Goal: Task Accomplishment & Management: Use online tool/utility

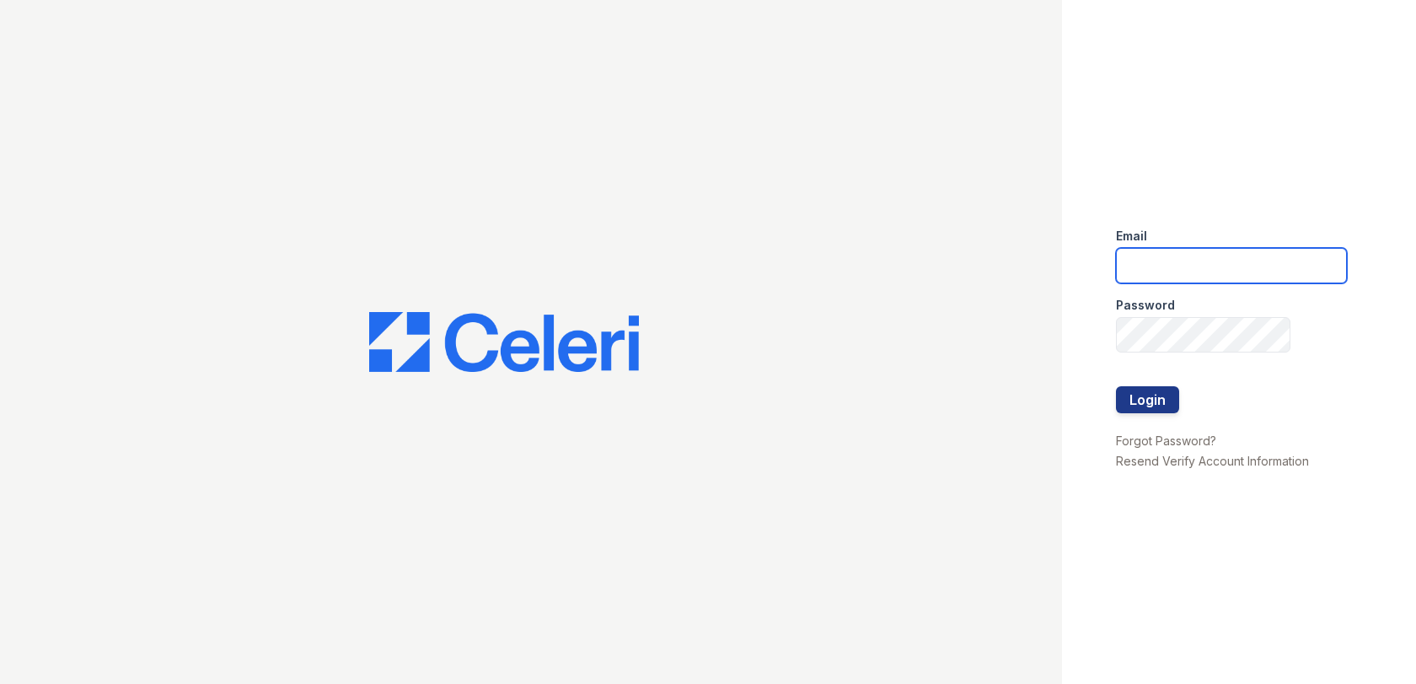
click at [1122, 265] on input "email" at bounding box center [1231, 265] width 231 height 35
type input "rdrake@rushmoremgmt.com"
click at [1116, 386] on button "Login" at bounding box center [1147, 399] width 63 height 27
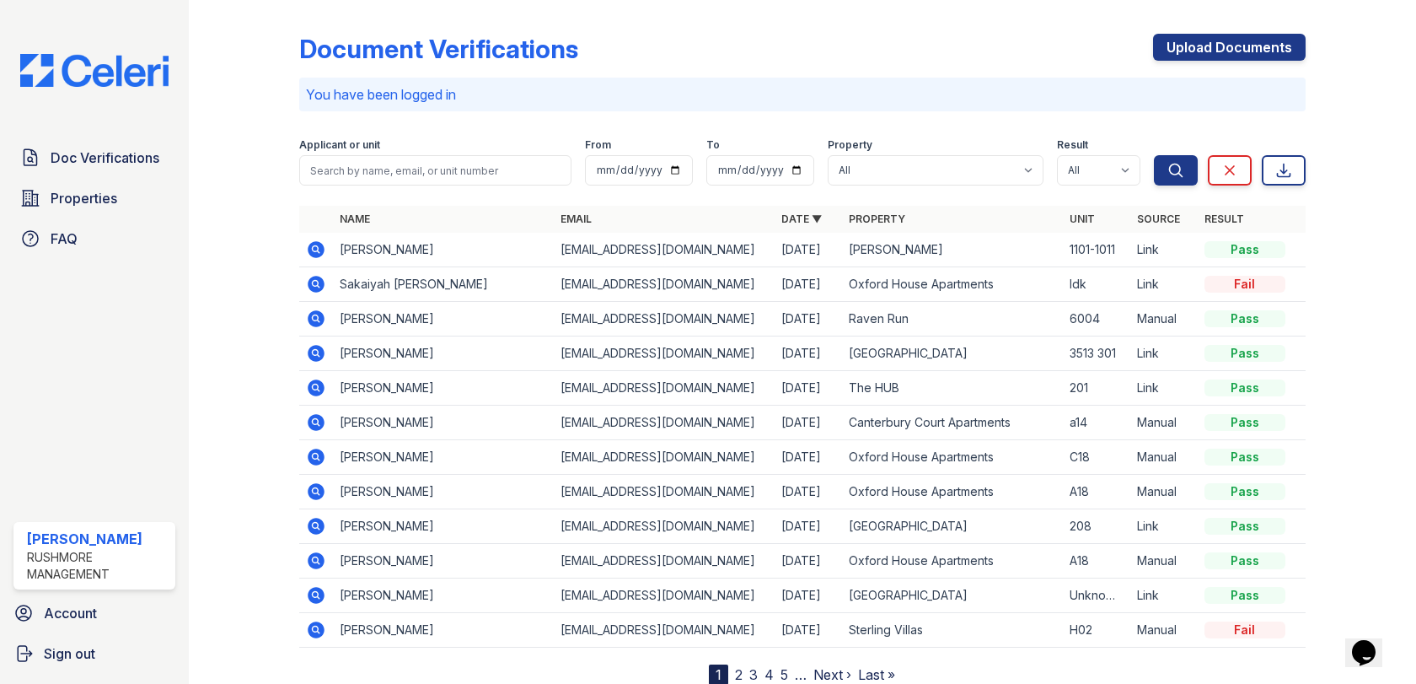
click at [881, 61] on div "Document Verifications Upload Documents" at bounding box center [802, 56] width 1006 height 44
click at [169, 155] on link "Doc Verifications" at bounding box center [94, 158] width 162 height 34
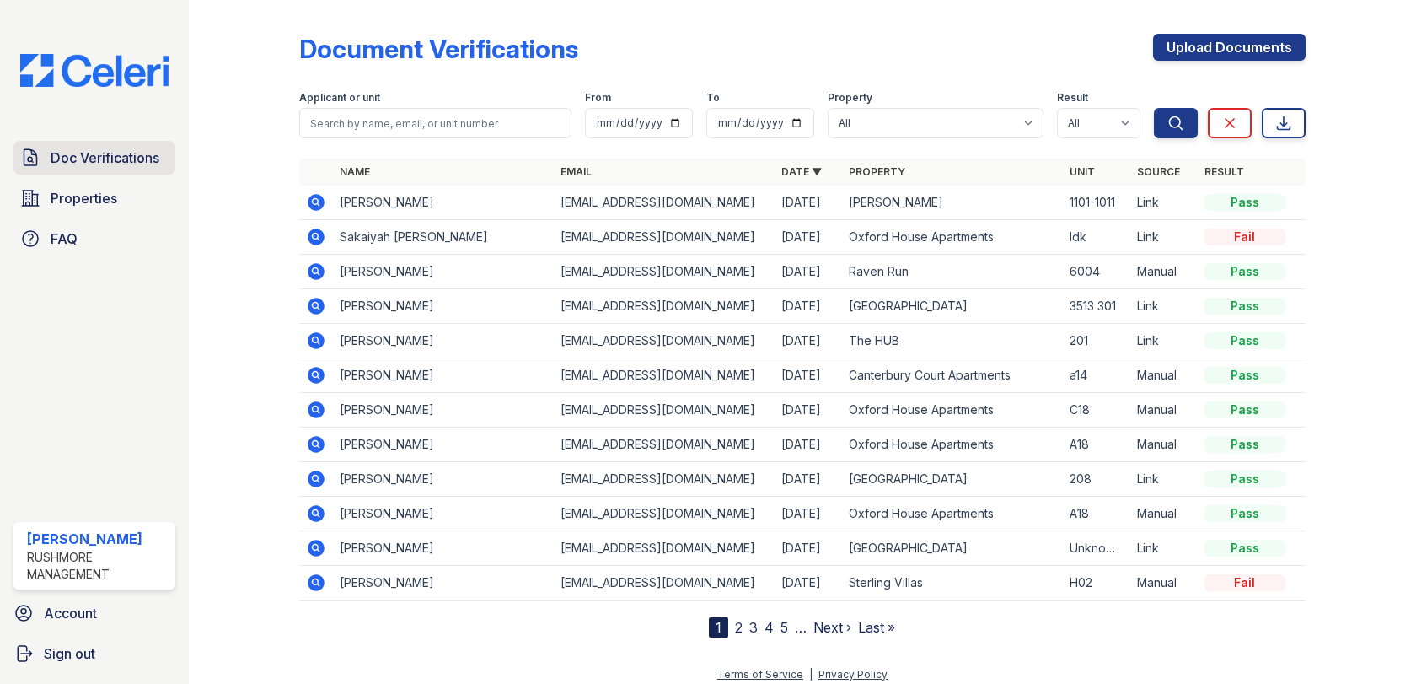
click at [68, 161] on span "Doc Verifications" at bounding box center [105, 157] width 109 height 20
click at [1188, 59] on link "Upload Documents" at bounding box center [1229, 47] width 153 height 27
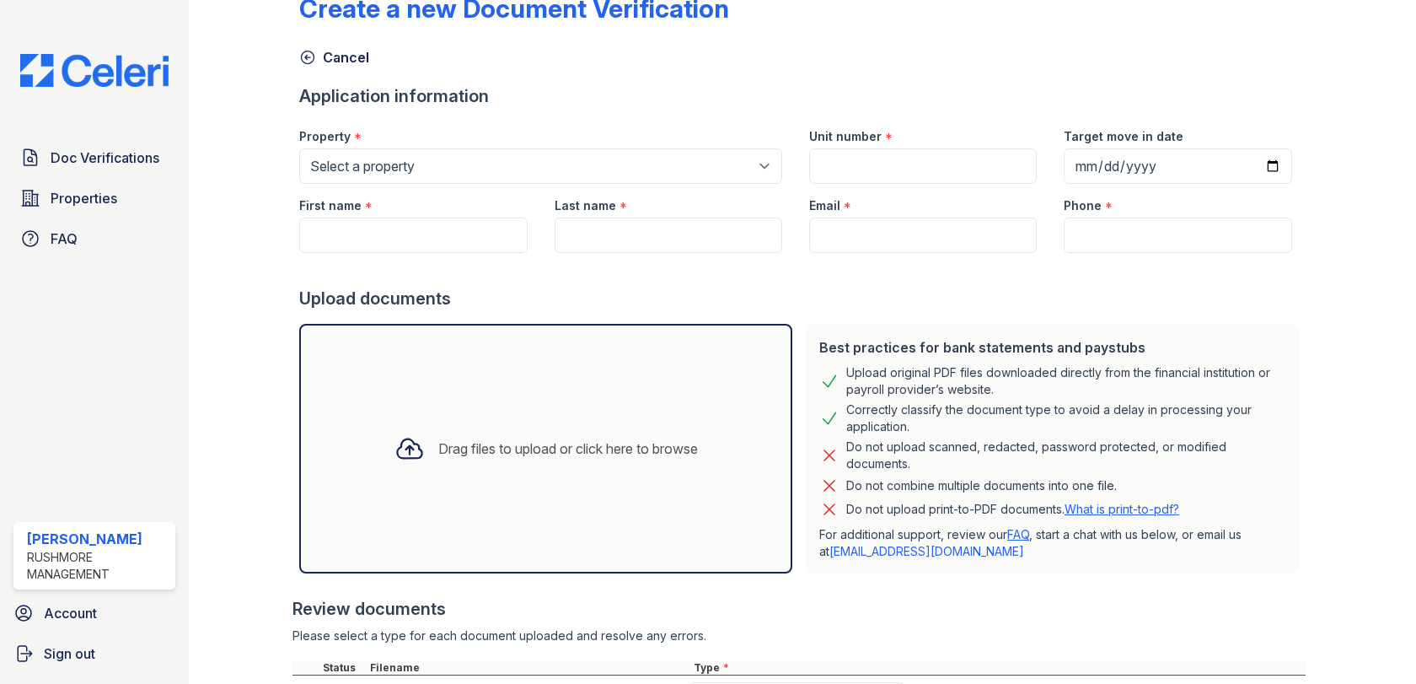
scroll to position [196, 0]
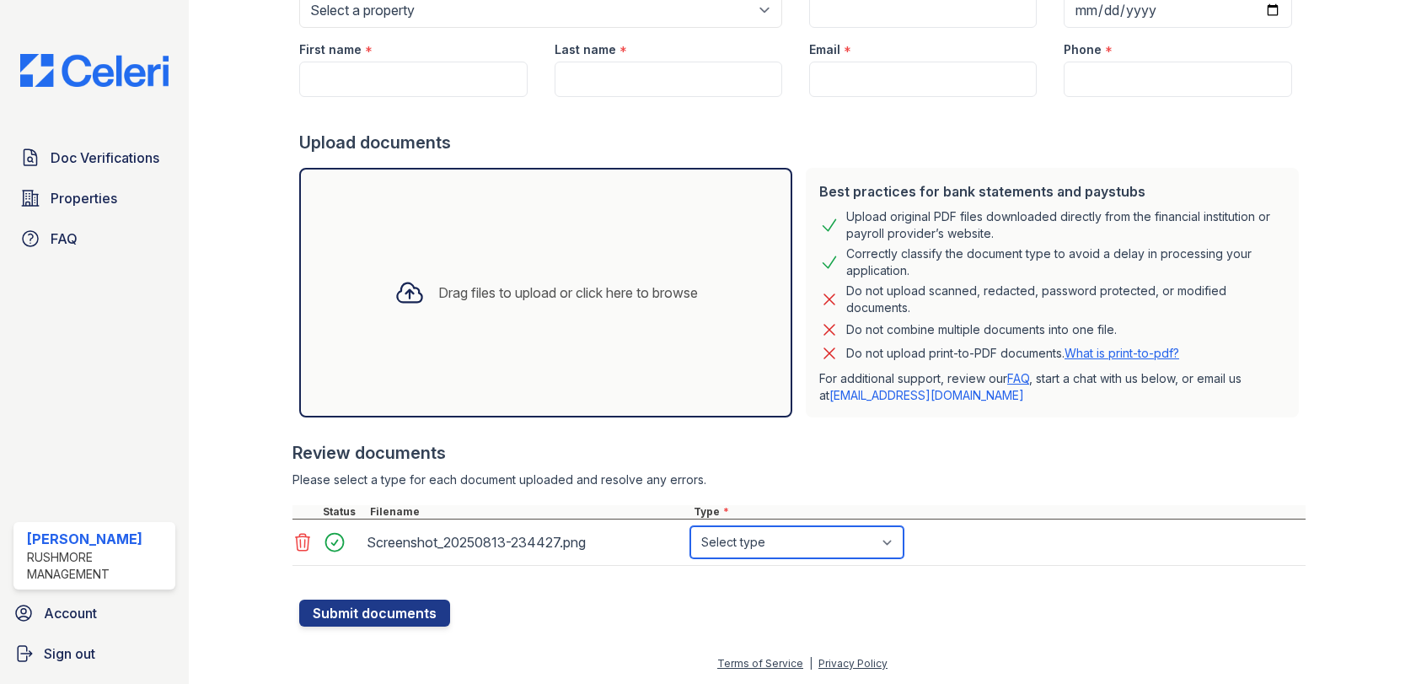
click at [743, 545] on select "Select type Paystub Bank Statement Offer Letter Tax Documents Benefit Award Let…" at bounding box center [796, 542] width 213 height 32
click at [1254, 524] on div "Screenshot_20250813-234427.png Select type Paystub Bank Statement Offer Letter …" at bounding box center [798, 542] width 1012 height 46
click at [97, 159] on span "Doc Verifications" at bounding box center [105, 157] width 109 height 20
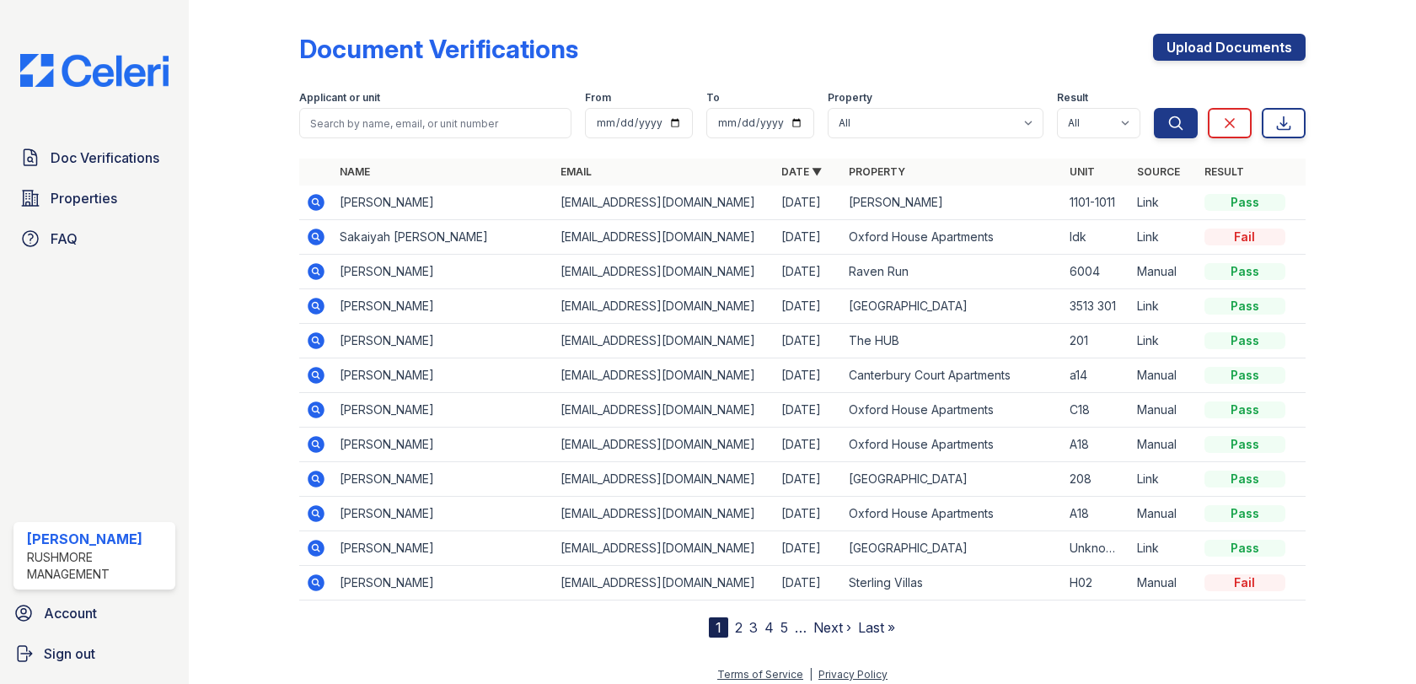
click at [309, 237] on icon at bounding box center [316, 236] width 17 height 17
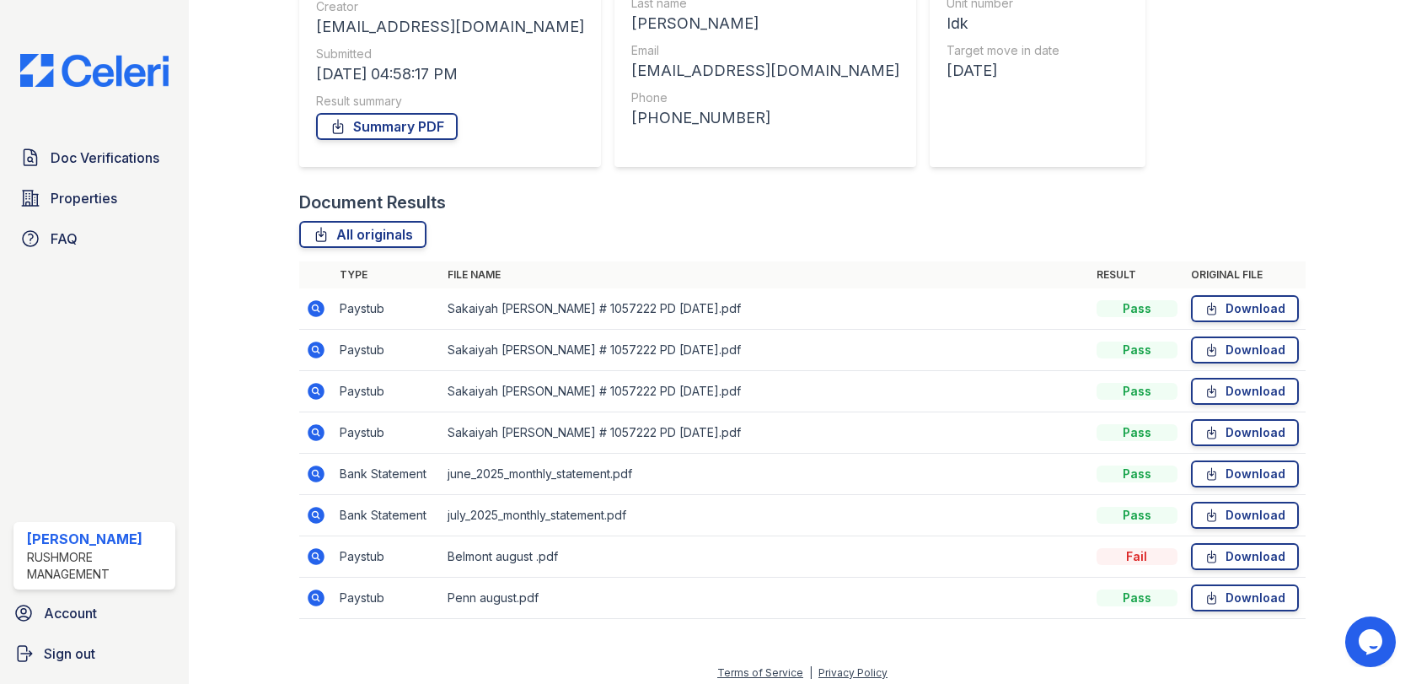
scroll to position [233, 0]
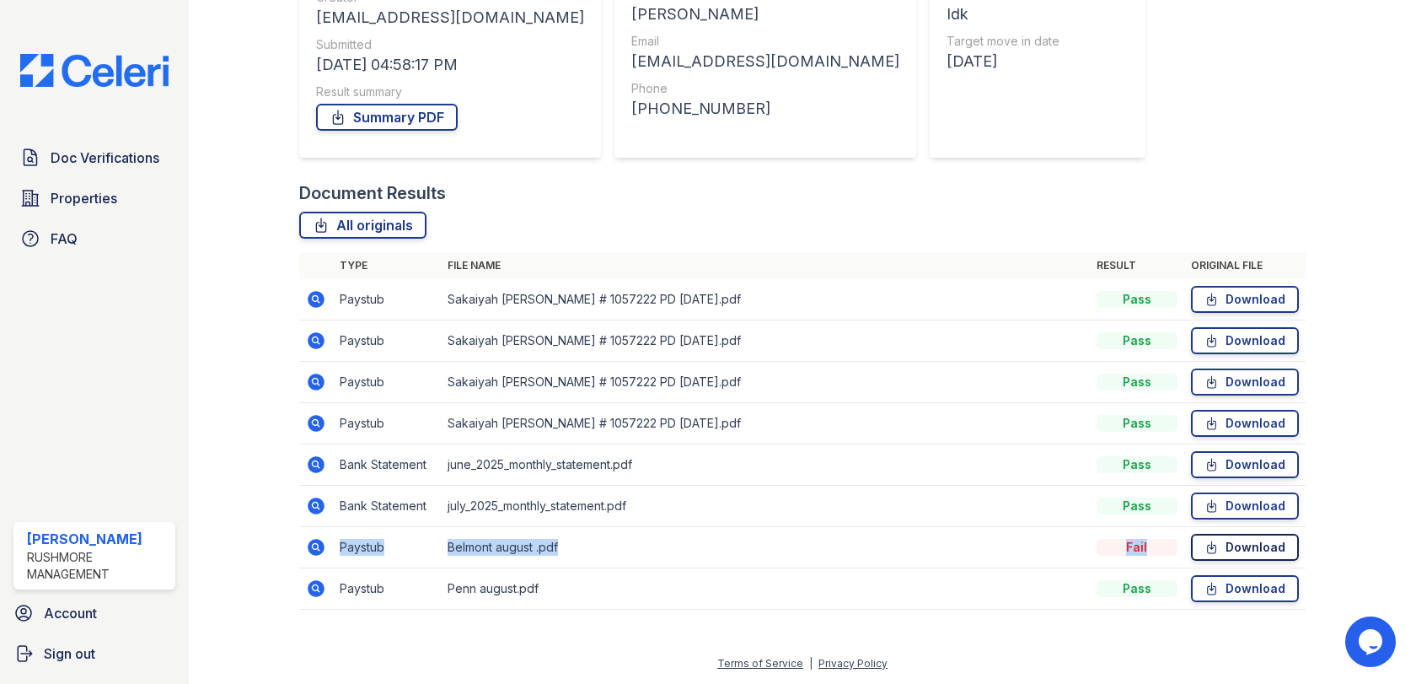
drag, startPoint x: 341, startPoint y: 547, endPoint x: 1181, endPoint y: 536, distance: 840.4
click at [1181, 536] on tr "Paystub Belmont august .pdf Fail Download" at bounding box center [802, 547] width 1006 height 41
click at [1140, 550] on div "Fail" at bounding box center [1137, 547] width 81 height 17
click at [320, 547] on icon at bounding box center [316, 547] width 17 height 17
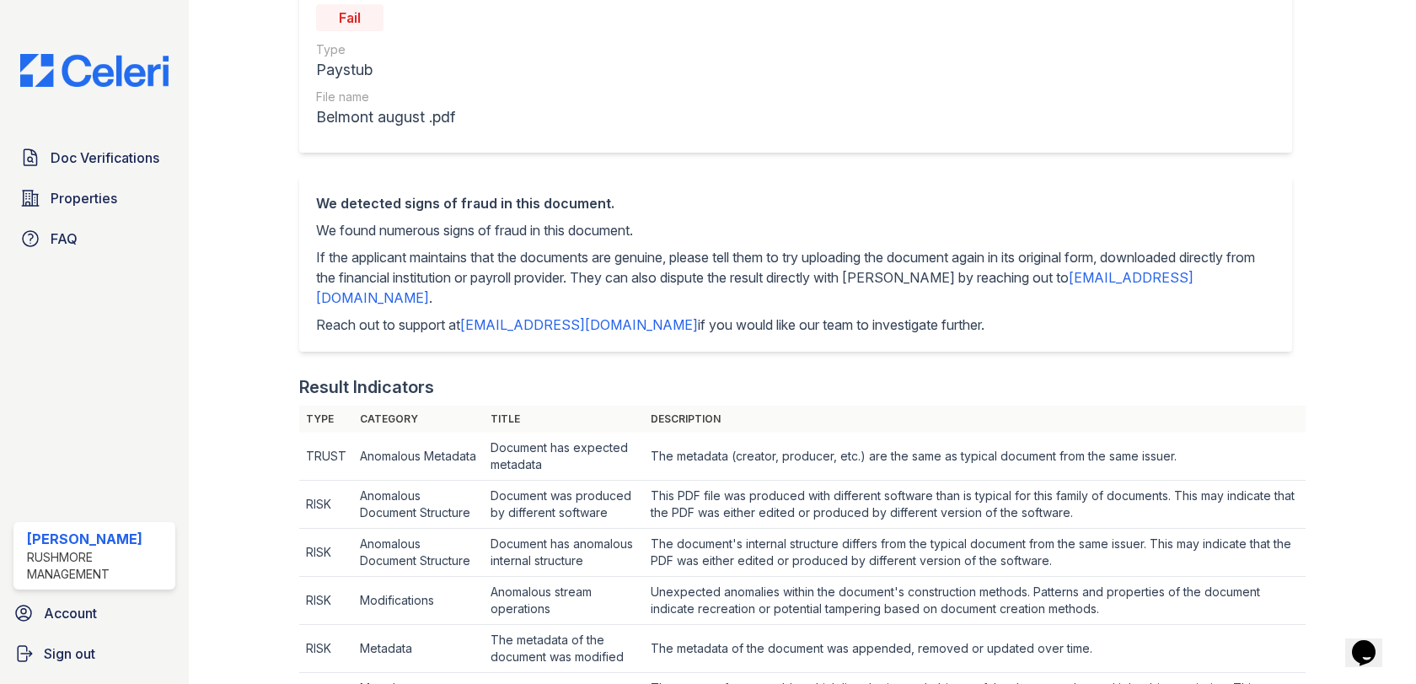
scroll to position [19, 0]
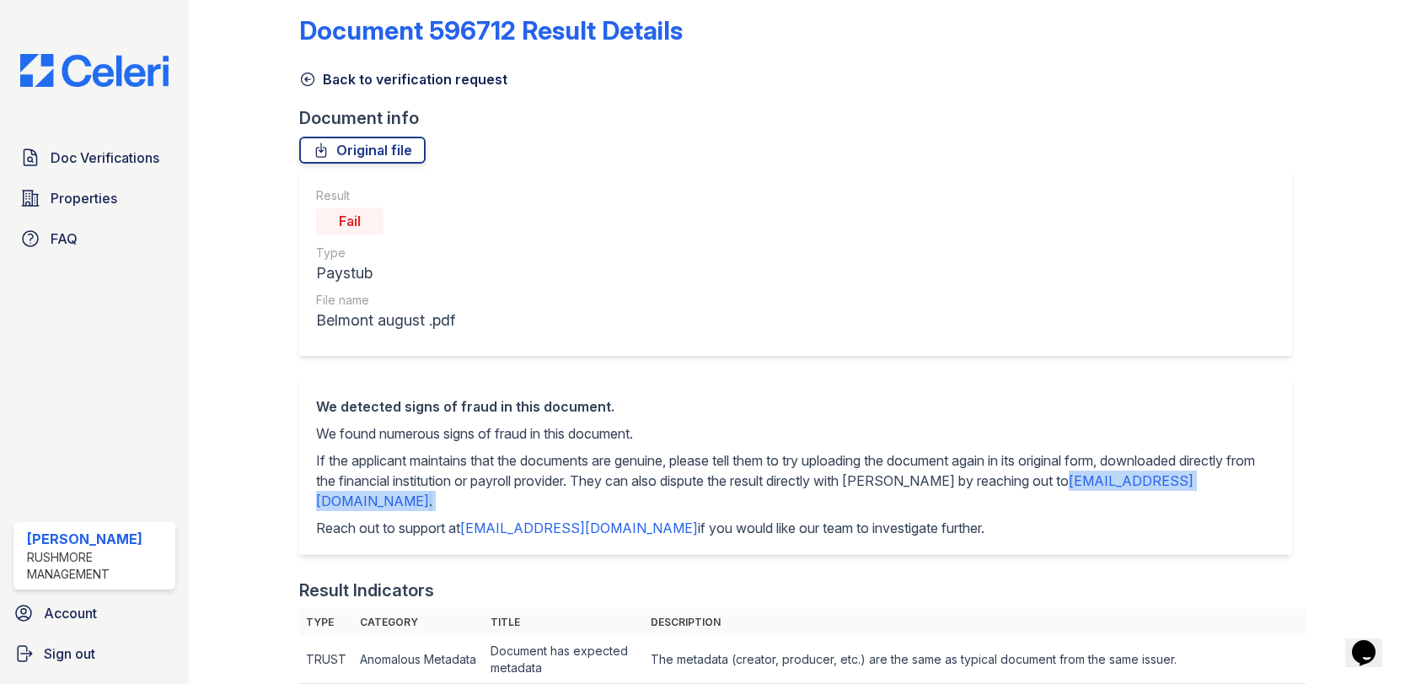
drag, startPoint x: 312, startPoint y: 501, endPoint x: 475, endPoint y: 513, distance: 163.1
click at [475, 513] on div "We detected signs of fraud in this document. We found numerous signs of fraud i…" at bounding box center [795, 466] width 992 height 175
click at [657, 464] on p "If the applicant maintains that the documents are genuine, please tell them to …" at bounding box center [795, 480] width 958 height 61
drag, startPoint x: 463, startPoint y: 529, endPoint x: 620, endPoint y: 532, distance: 157.6
click at [620, 532] on p "Reach out to support at support@getceleri.com if you would like our team to inv…" at bounding box center [795, 528] width 958 height 20
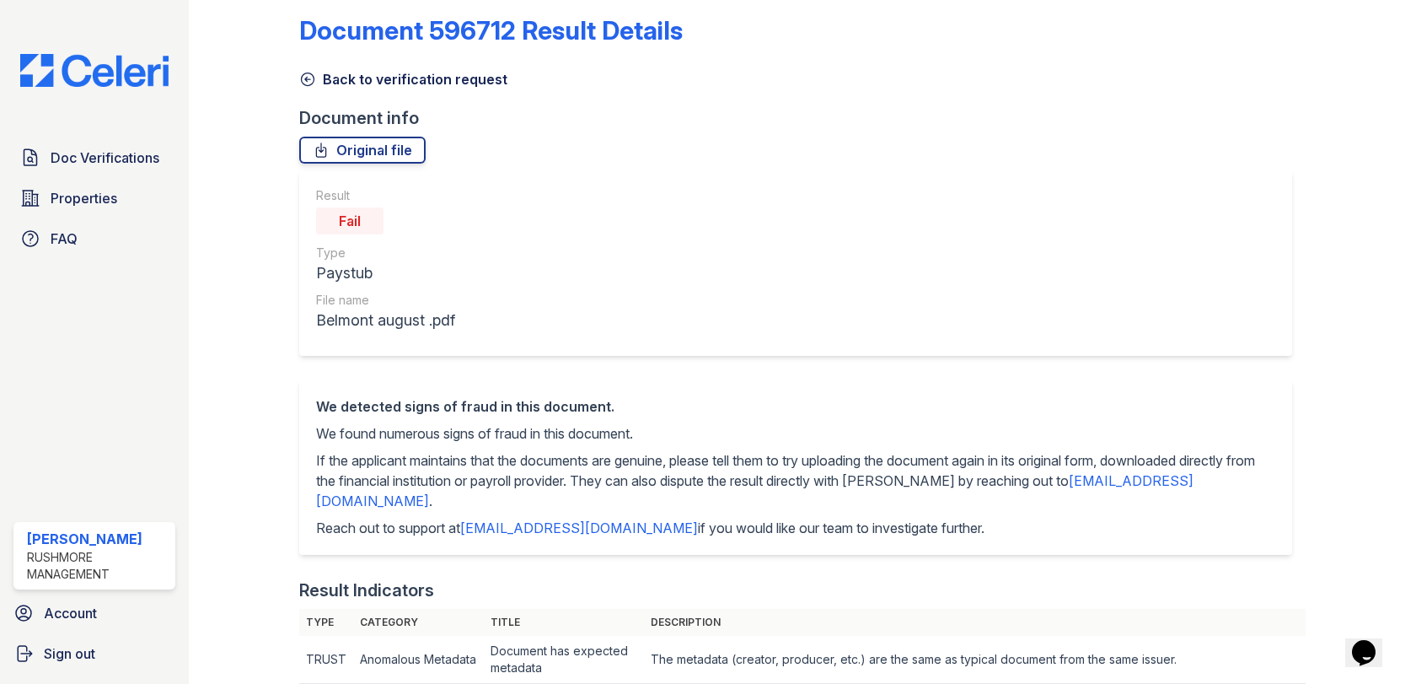
click at [732, 529] on p "Reach out to support at support@getceleri.com if you would like our team to inv…" at bounding box center [795, 528] width 958 height 20
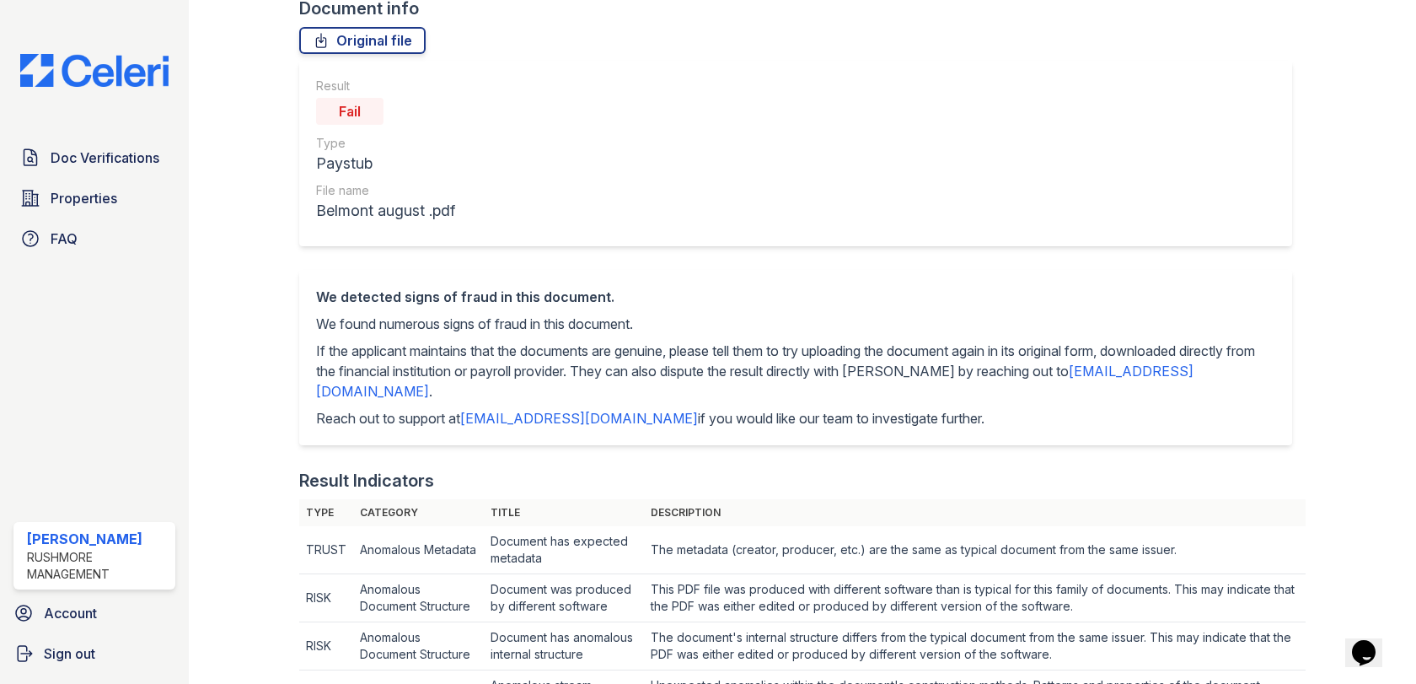
scroll to position [217, 0]
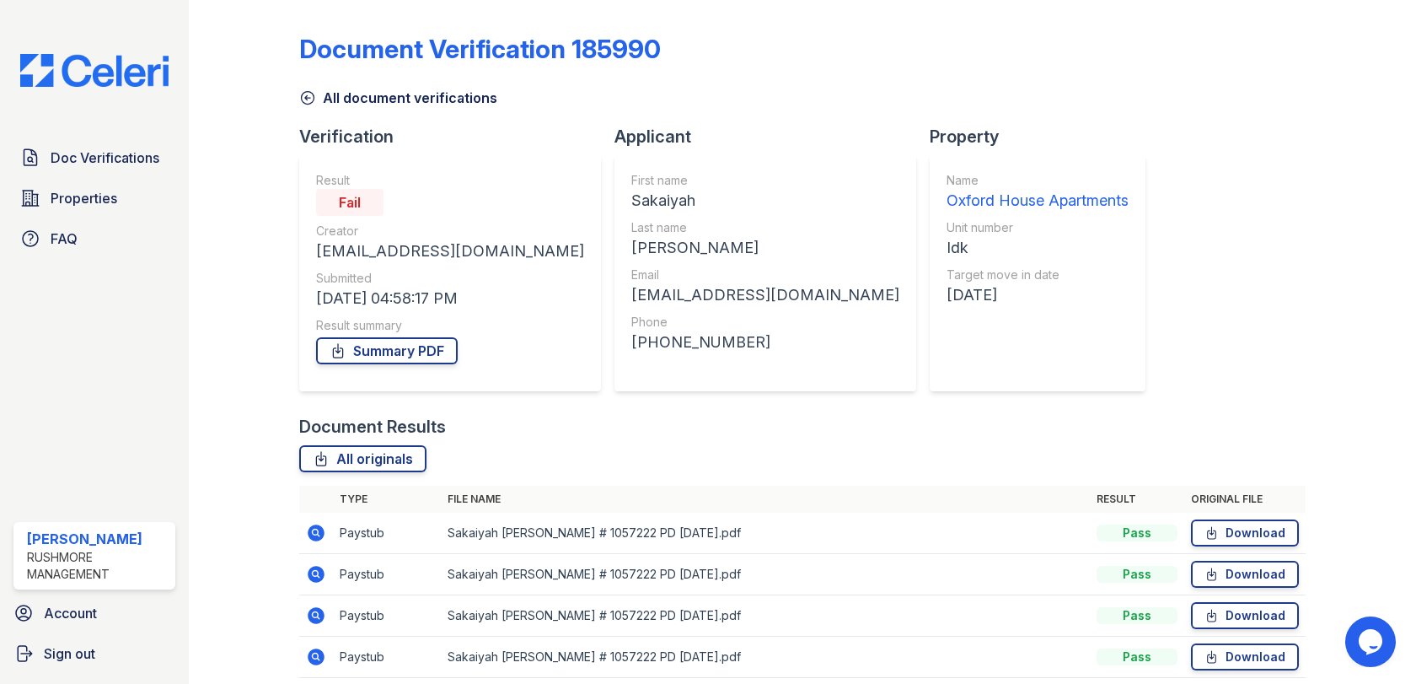
scroll to position [233, 0]
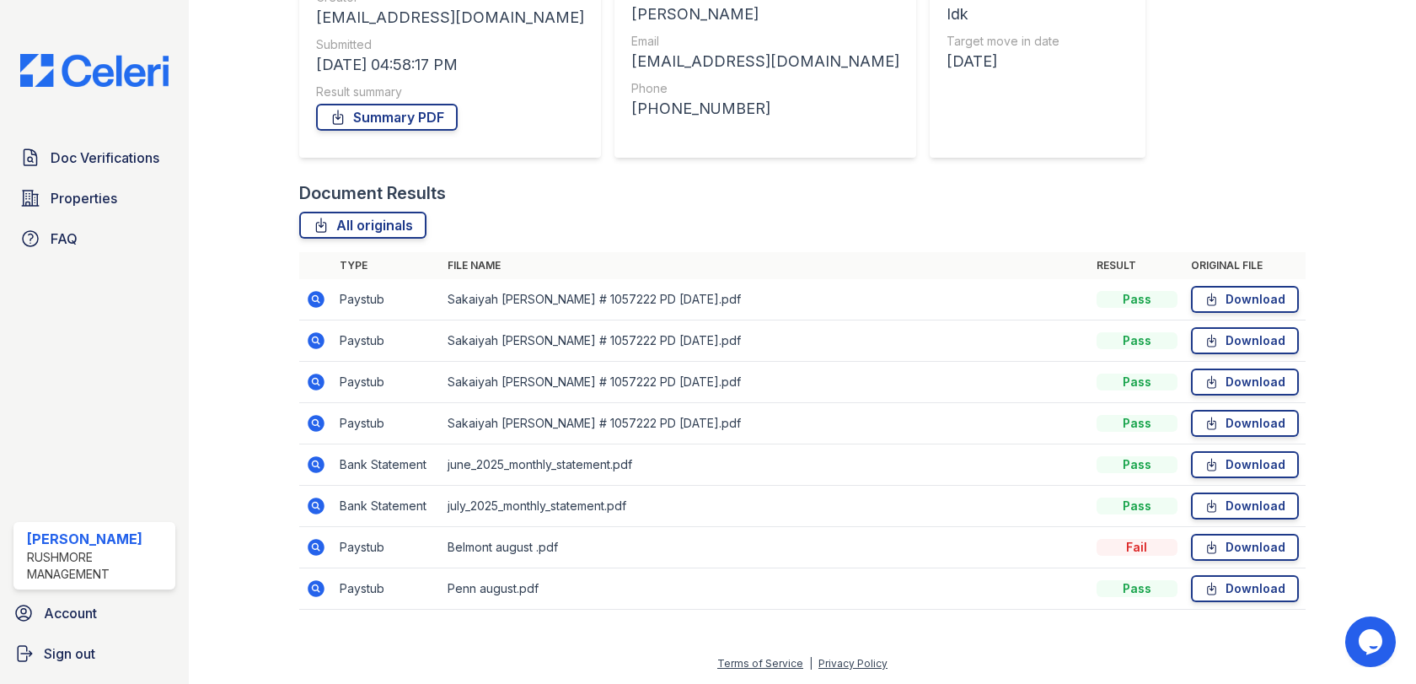
click at [1338, 191] on div at bounding box center [1347, 199] width 83 height 853
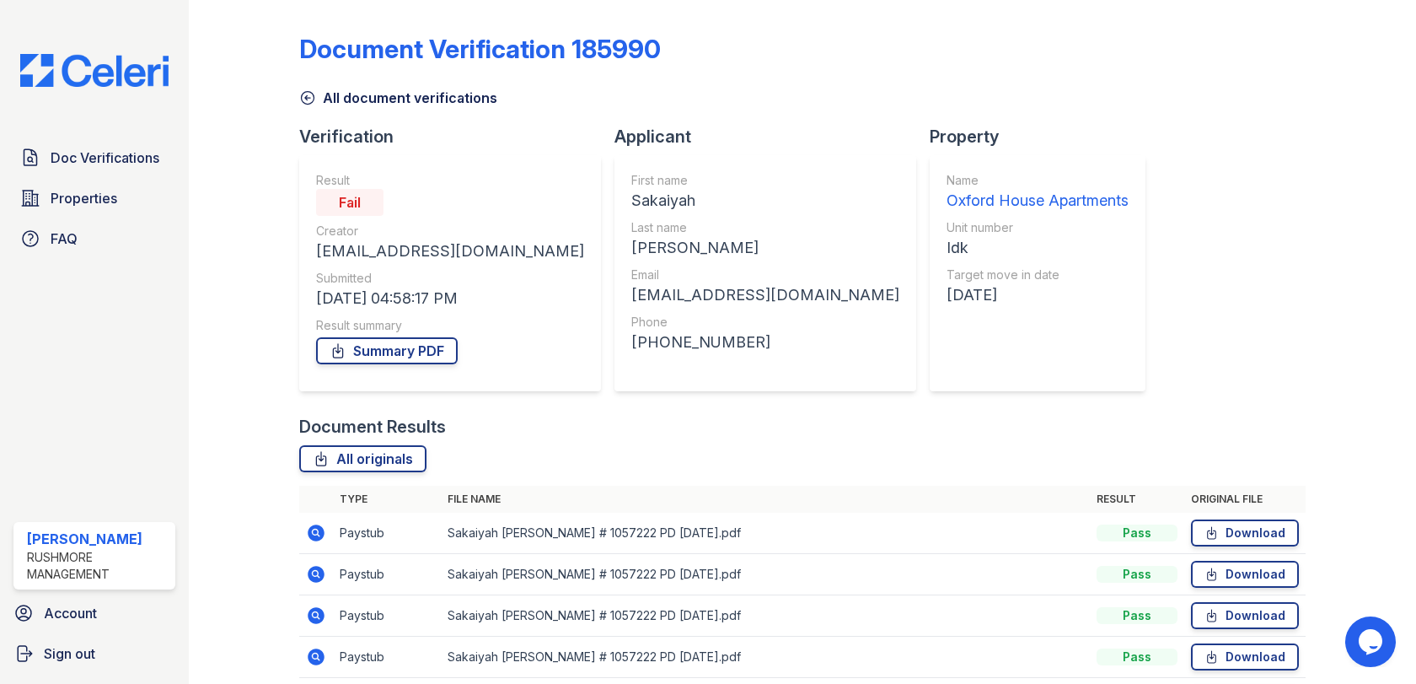
click at [1145, 201] on div "Document Verification 185990 All document verifications Verification Result Fai…" at bounding box center [802, 433] width 1006 height 853
click at [1244, 326] on div "Document Verification 185990 All document verifications Verification Result Fai…" at bounding box center [802, 433] width 1006 height 853
click at [89, 199] on span "Properties" at bounding box center [84, 198] width 67 height 20
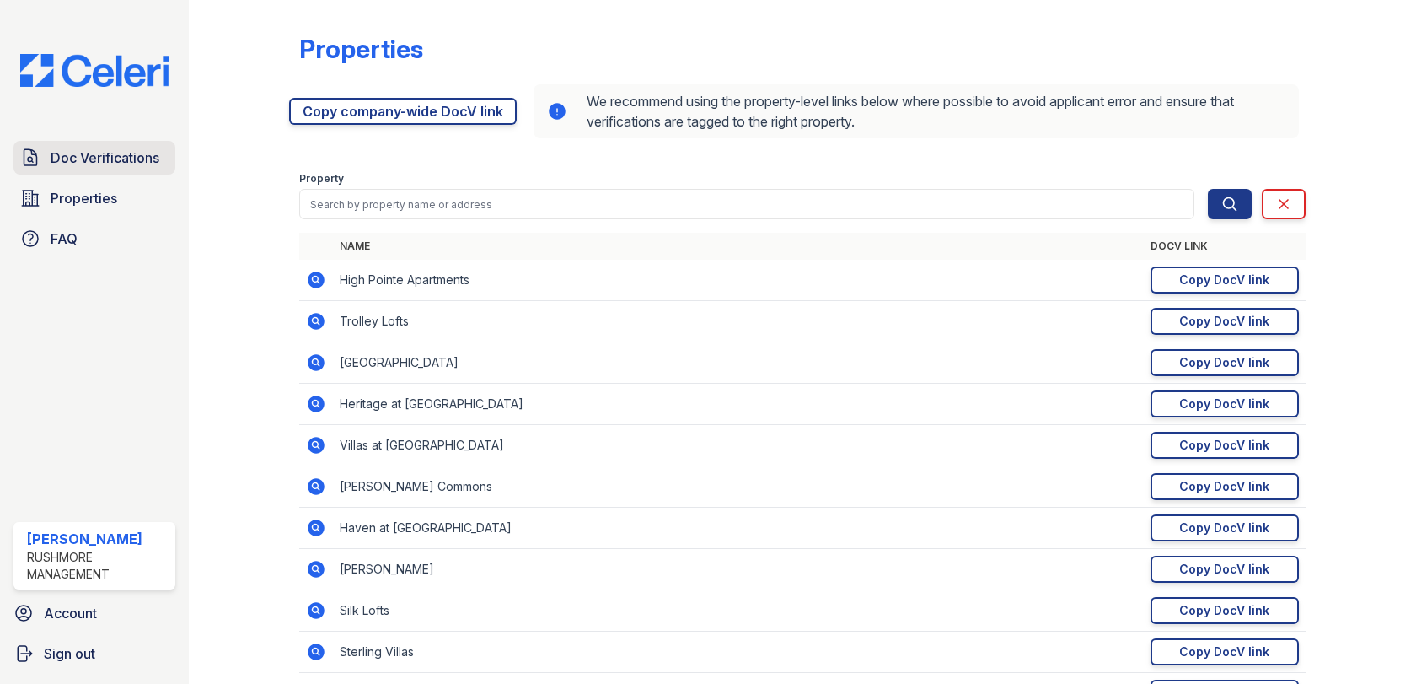
click at [152, 165] on span "Doc Verifications" at bounding box center [105, 157] width 109 height 20
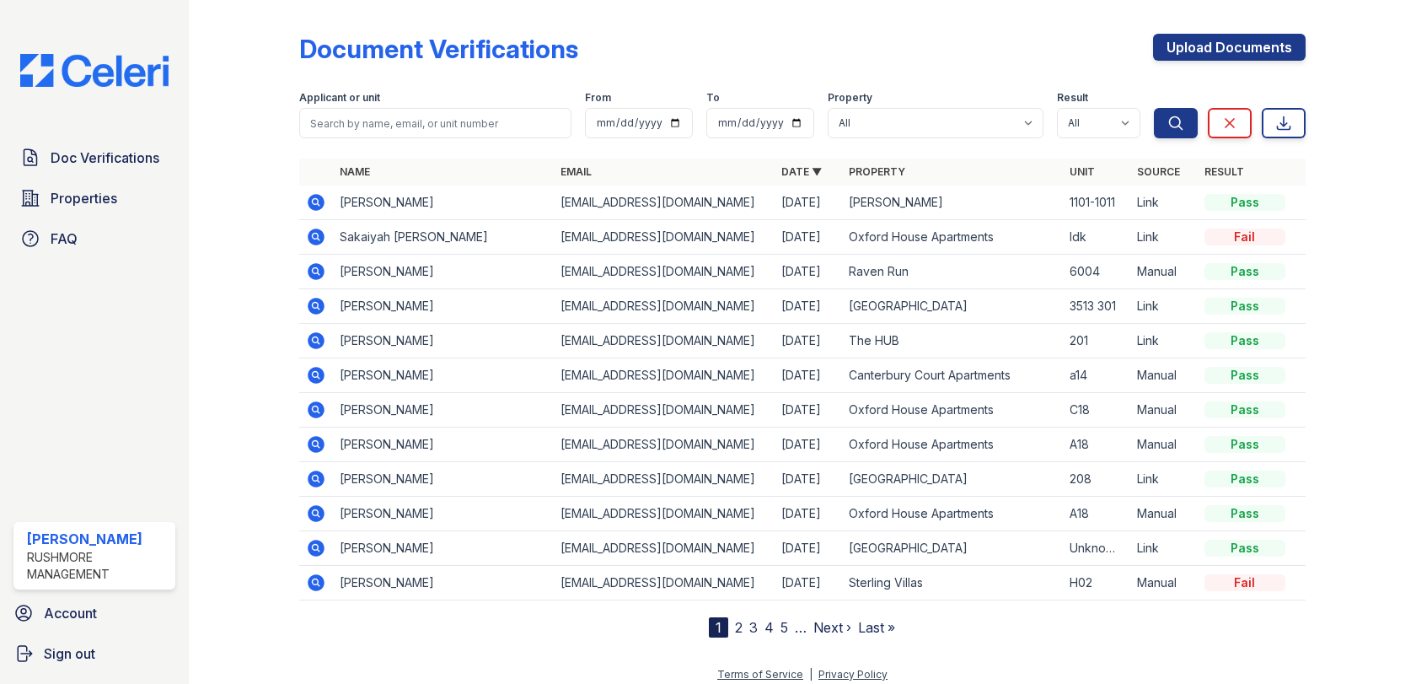
click at [1383, 486] on div "Document Verifications Upload Documents Filter Applicant or unit From To Proper…" at bounding box center [802, 342] width 1227 height 684
click at [90, 200] on span "Properties" at bounding box center [84, 198] width 67 height 20
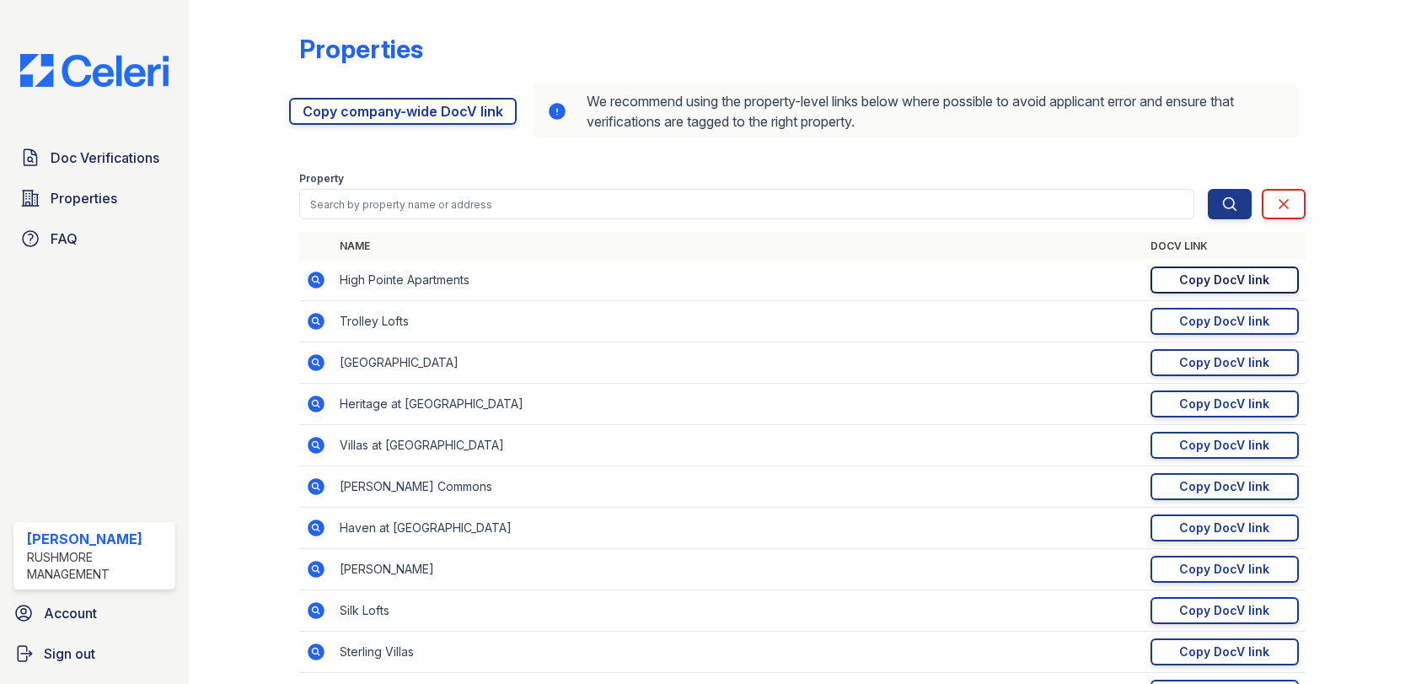
click at [1179, 282] on div "Copy DocV link" at bounding box center [1224, 279] width 90 height 17
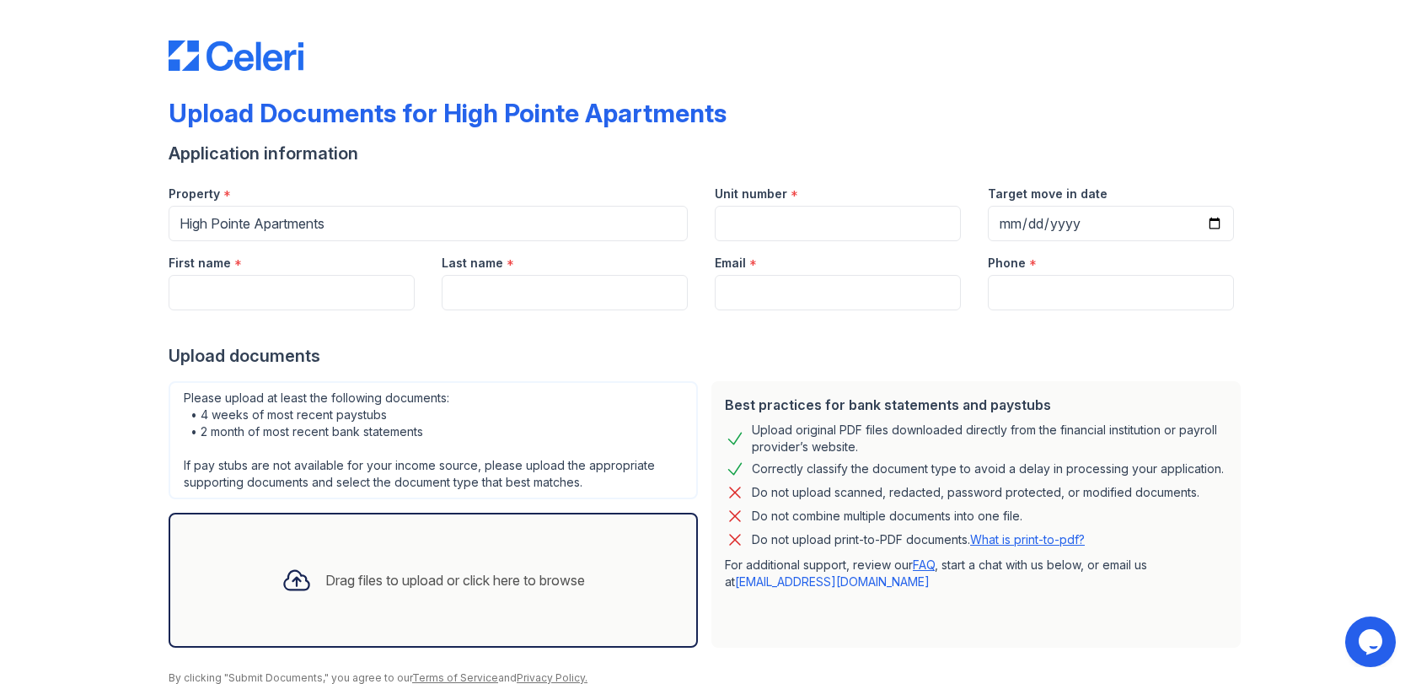
scroll to position [68, 0]
